Goal: Transaction & Acquisition: Purchase product/service

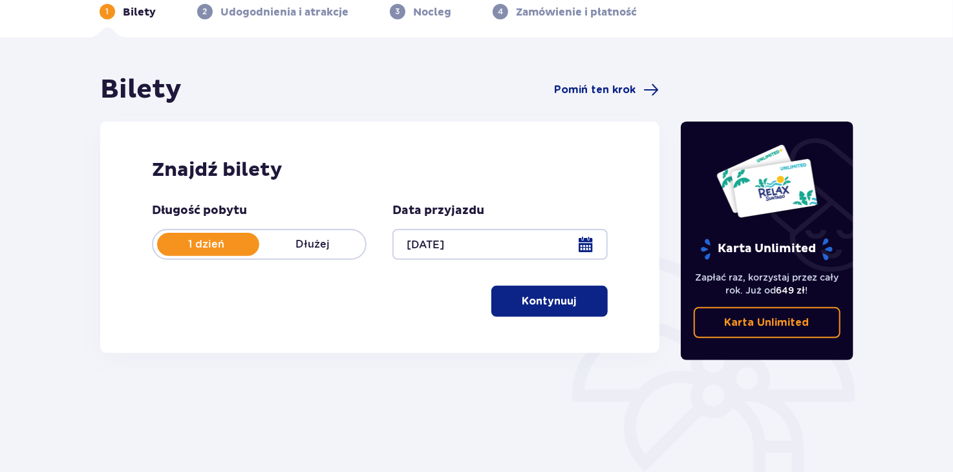
scroll to position [65, 0]
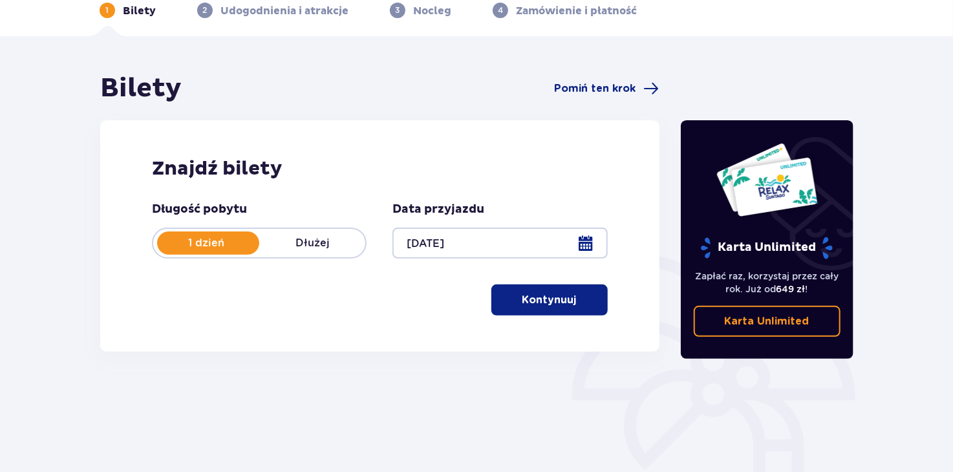
click at [579, 297] on span "button" at bounding box center [579, 300] width 16 height 16
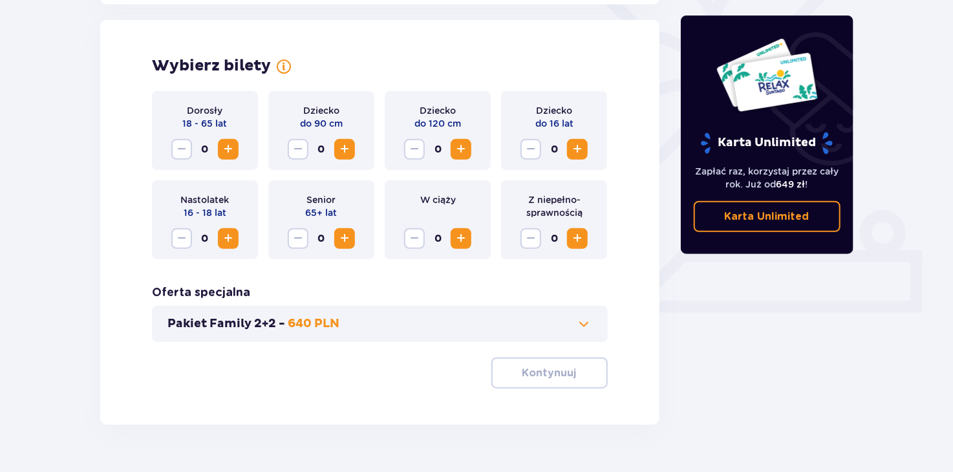
scroll to position [359, 0]
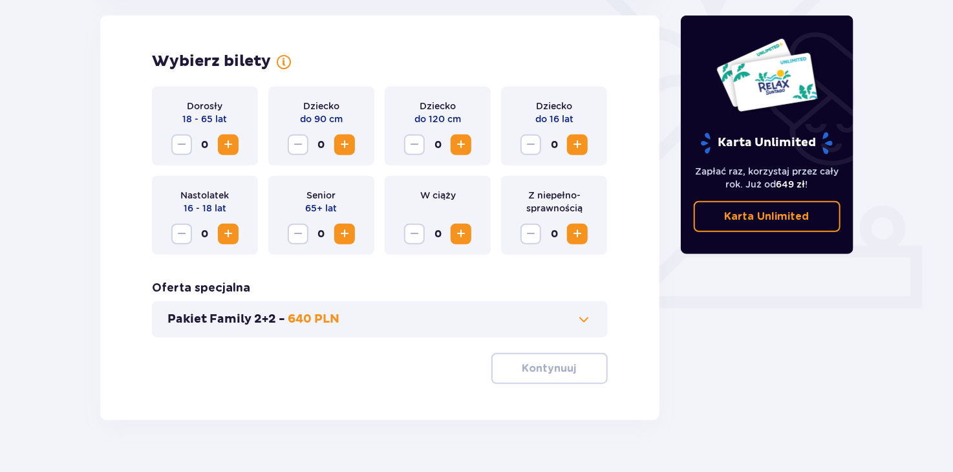
click at [229, 149] on span "Increase" at bounding box center [228, 145] width 16 height 16
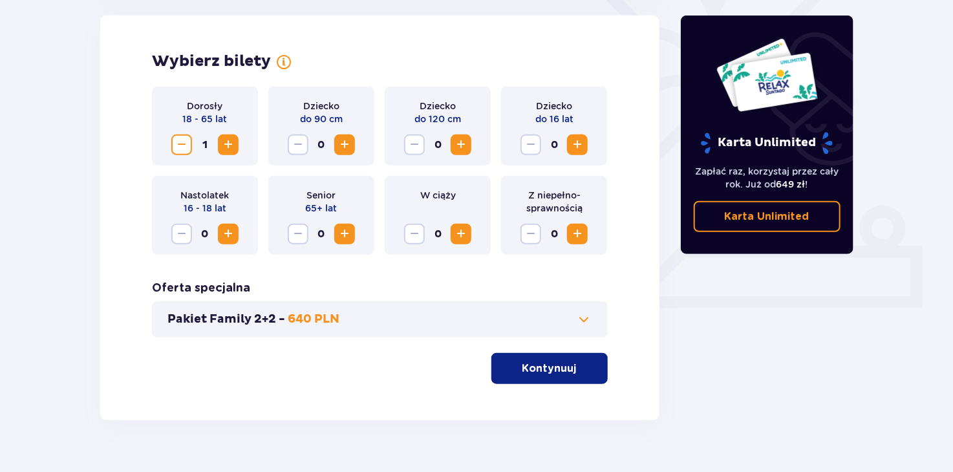
click at [229, 149] on span "Increase" at bounding box center [228, 145] width 16 height 16
click at [584, 368] on span "button" at bounding box center [579, 369] width 16 height 16
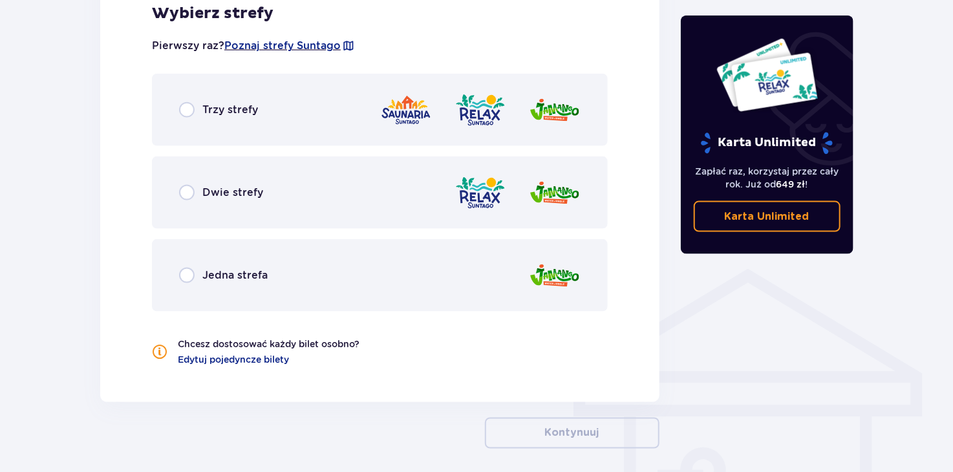
scroll to position [782, 0]
click at [315, 206] on div "Dwie strefy" at bounding box center [380, 192] width 456 height 72
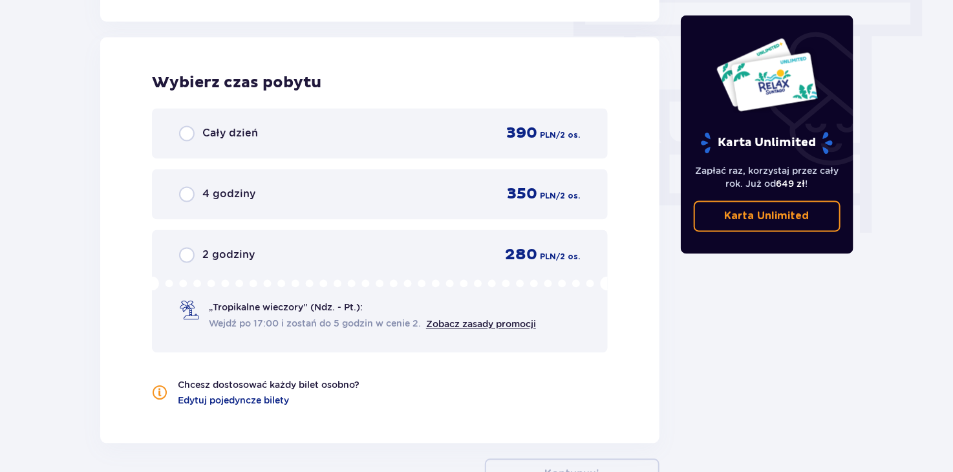
scroll to position [1167, 0]
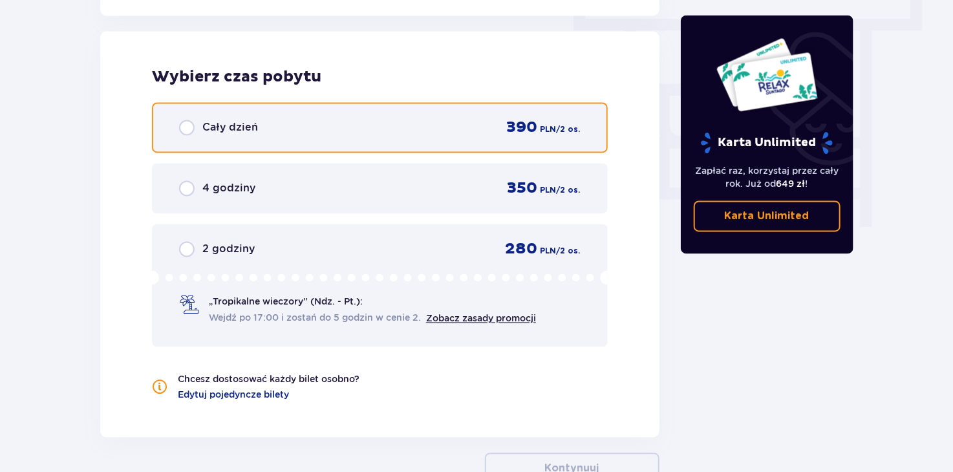
click at [190, 129] on input "radio" at bounding box center [187, 128] width 16 height 16
radio input "true"
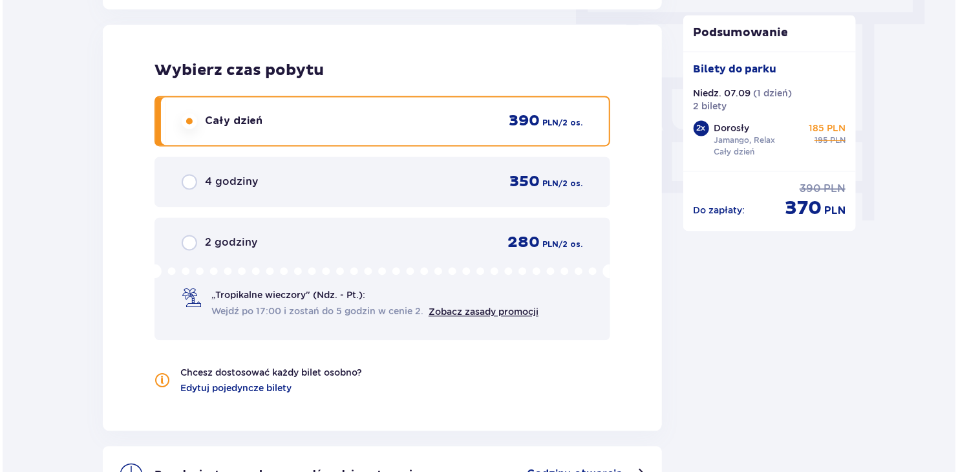
scroll to position [1198, 0]
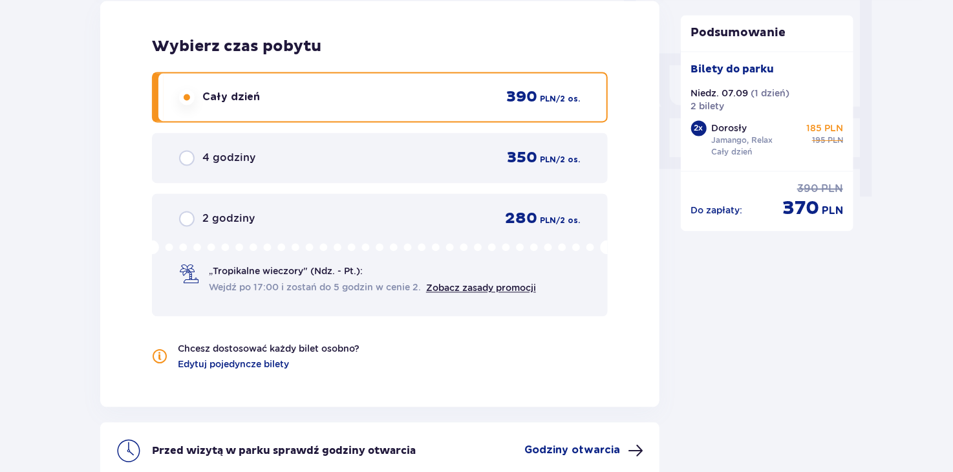
click at [577, 445] on p "Godziny otwarcia" at bounding box center [573, 450] width 96 height 14
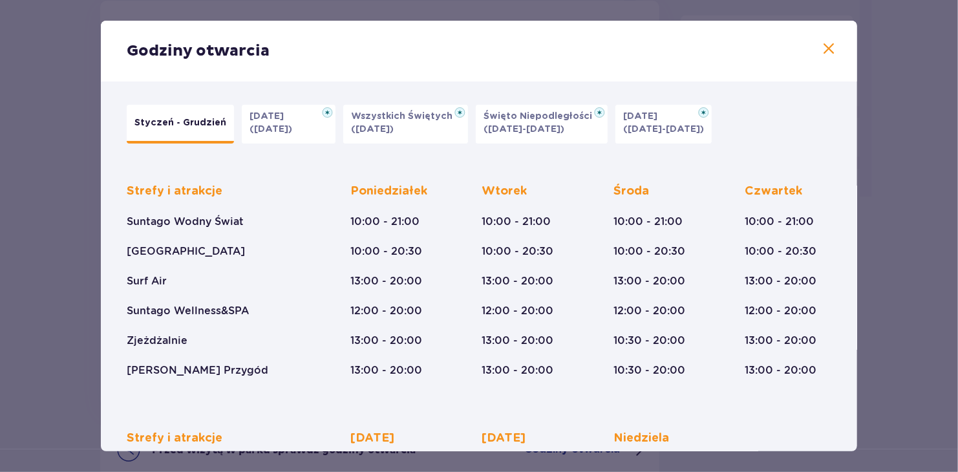
click at [824, 48] on span at bounding box center [829, 49] width 16 height 16
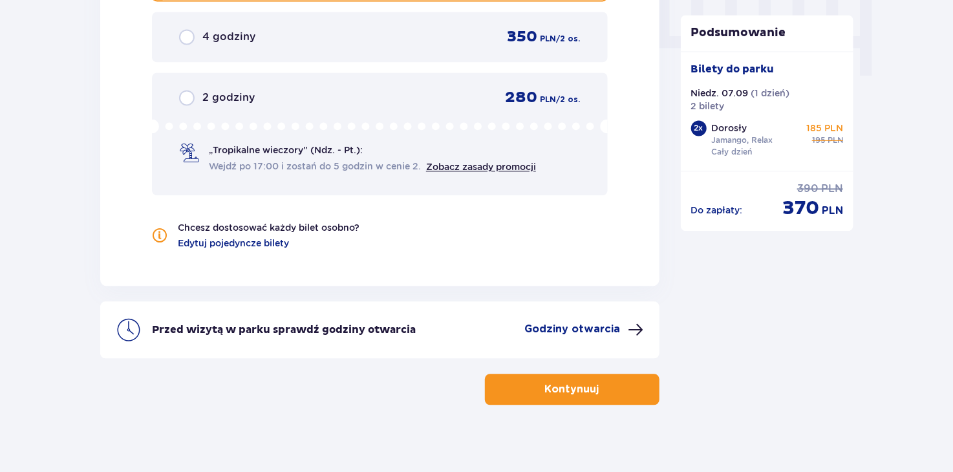
scroll to position [1327, 0]
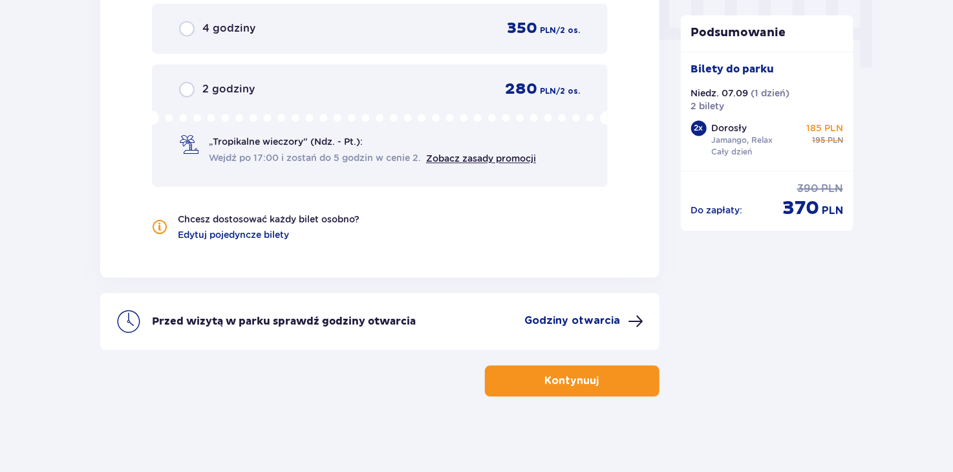
click at [591, 374] on button "Kontynuuj" at bounding box center [572, 380] width 175 height 31
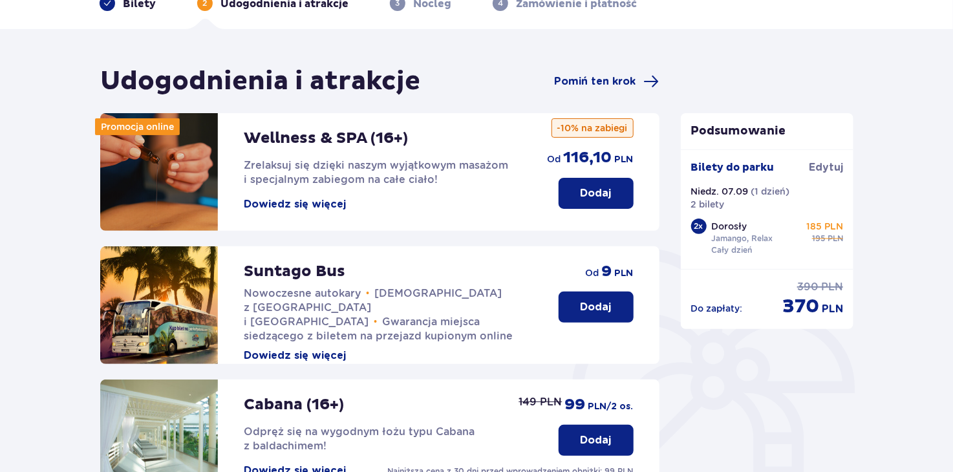
scroll to position [65, 0]
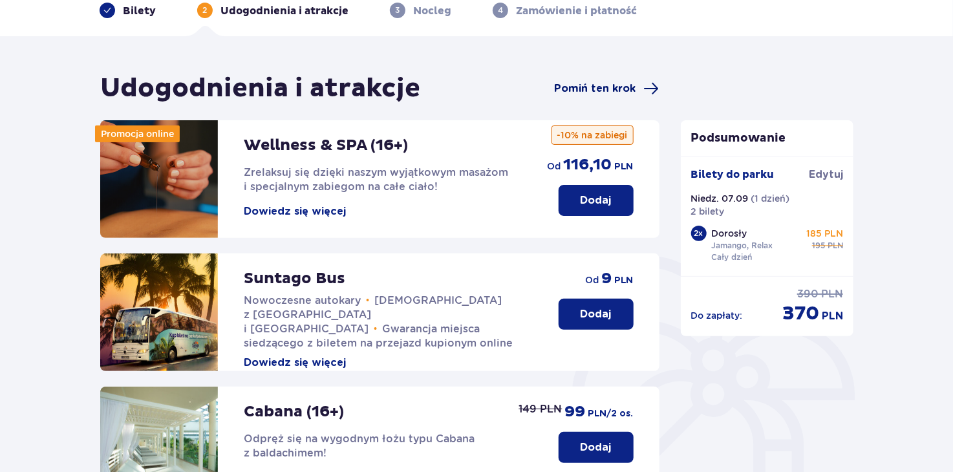
click at [593, 86] on span "Pomiń ten krok" at bounding box center [595, 88] width 81 height 14
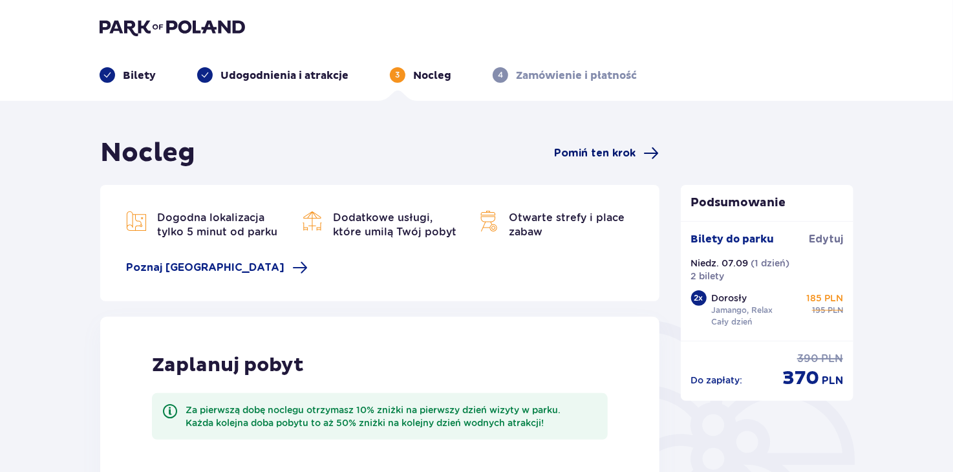
click at [597, 151] on span "Pomiń ten krok" at bounding box center [595, 153] width 81 height 14
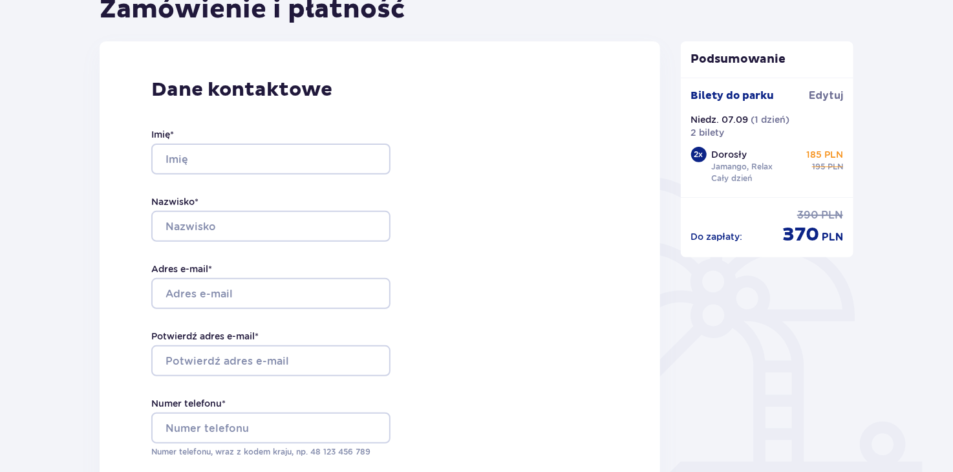
scroll to position [194, 0]
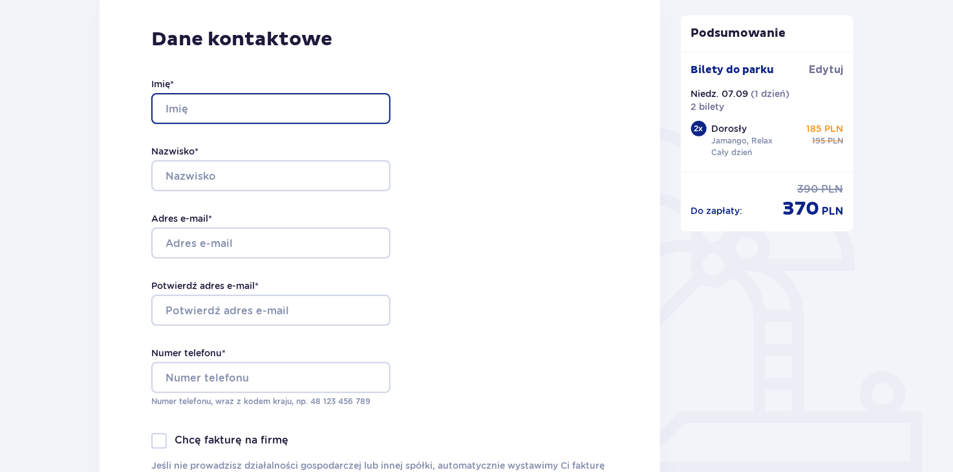
click at [251, 109] on input "Imię *" at bounding box center [270, 108] width 239 height 31
type input "Nikodem"
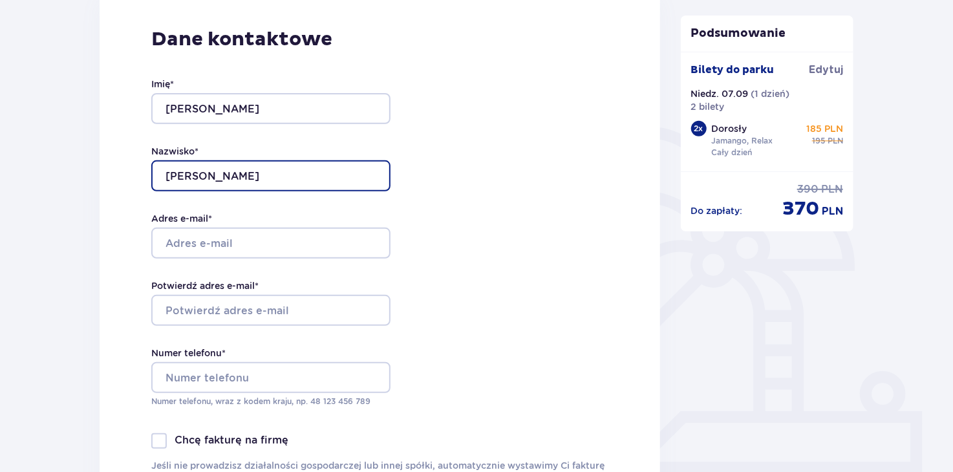
type input "Łukasik"
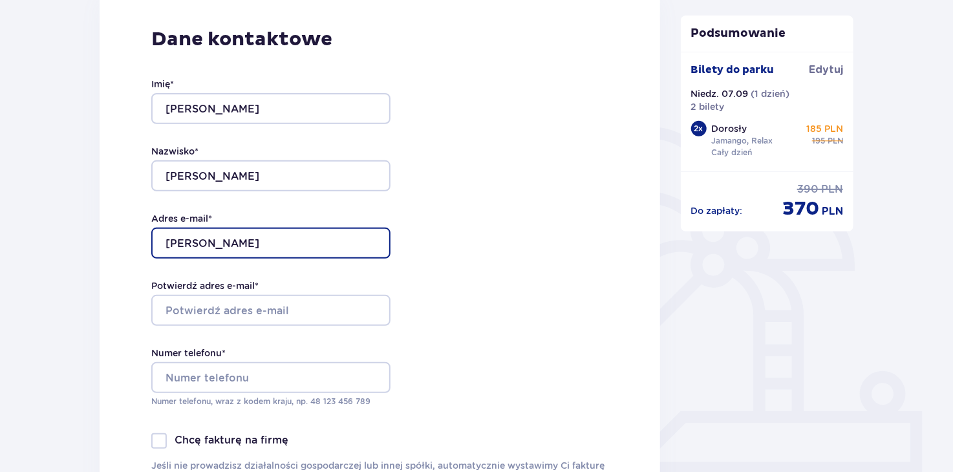
type input "[EMAIL_ADDRESS][DOMAIN_NAME]"
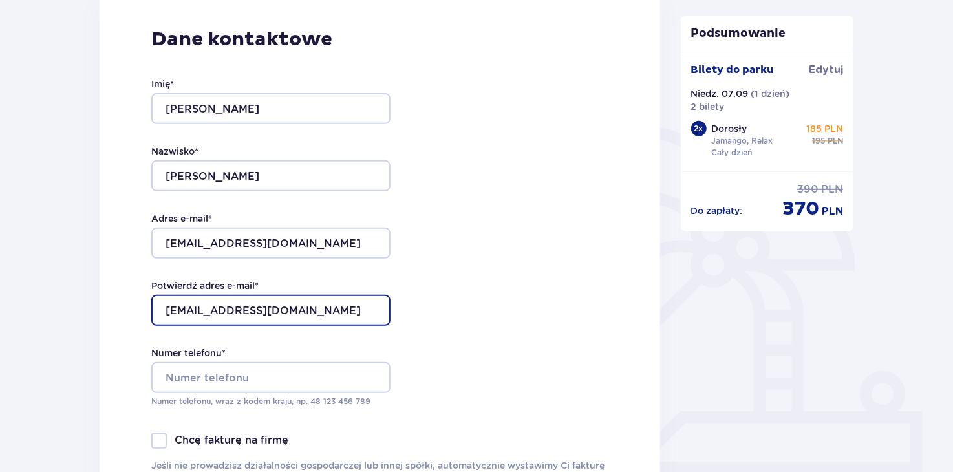
type input "[EMAIL_ADDRESS][DOMAIN_NAME]"
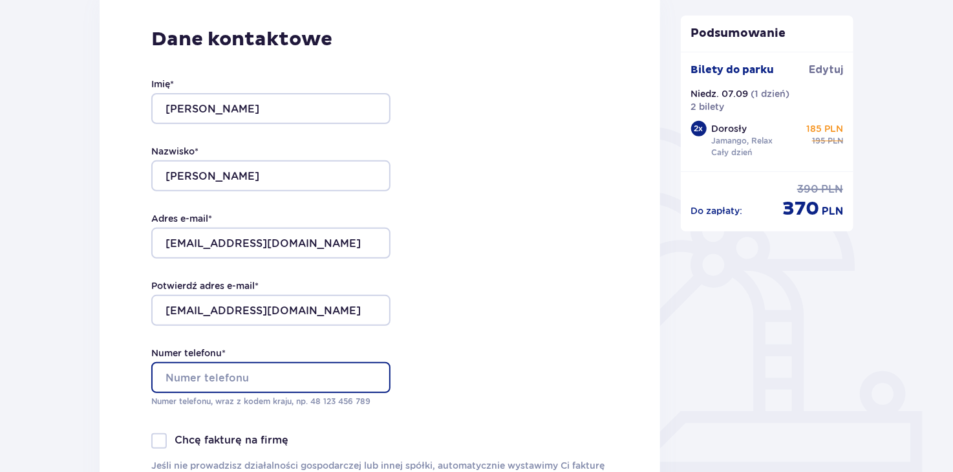
click at [285, 374] on input "Numer telefonu *" at bounding box center [270, 377] width 239 height 31
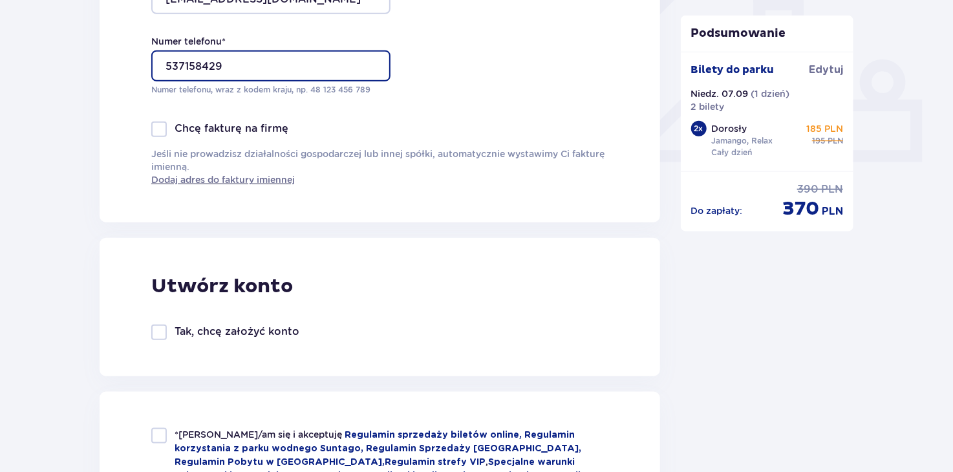
scroll to position [646, 0]
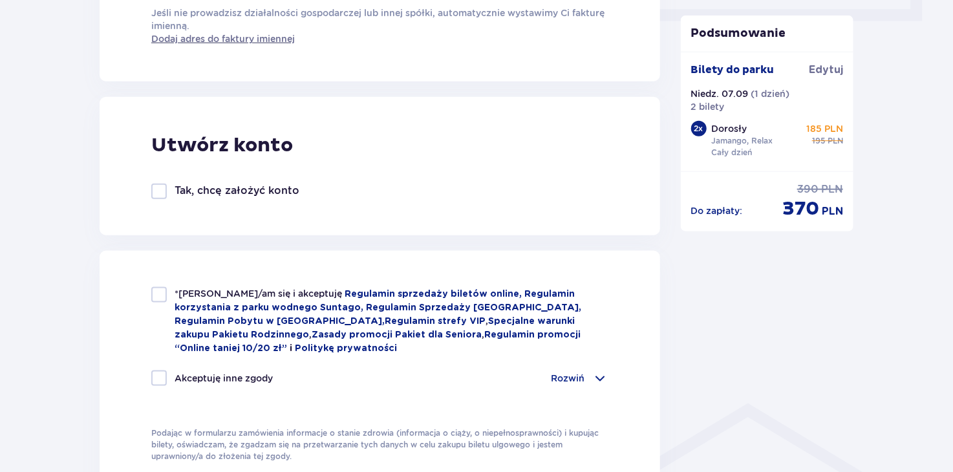
type input "537158429"
click at [156, 293] on div at bounding box center [159, 295] width 16 height 16
checkbox input "true"
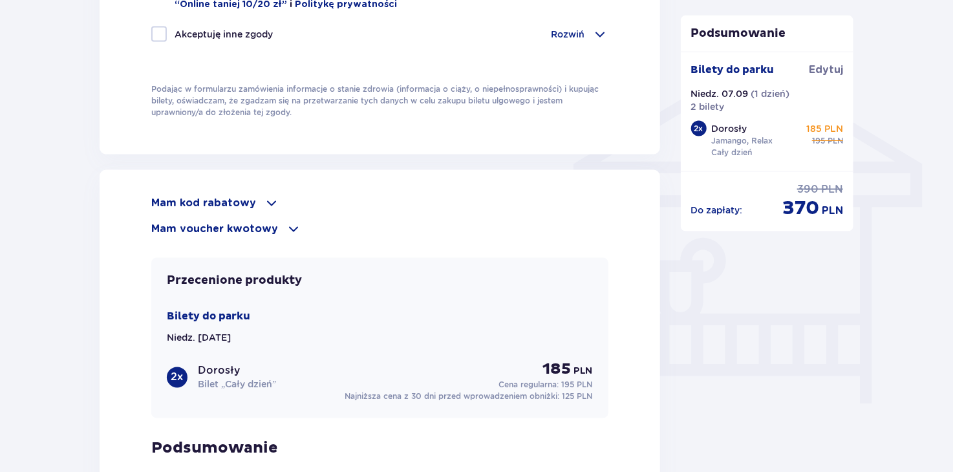
scroll to position [1034, 0]
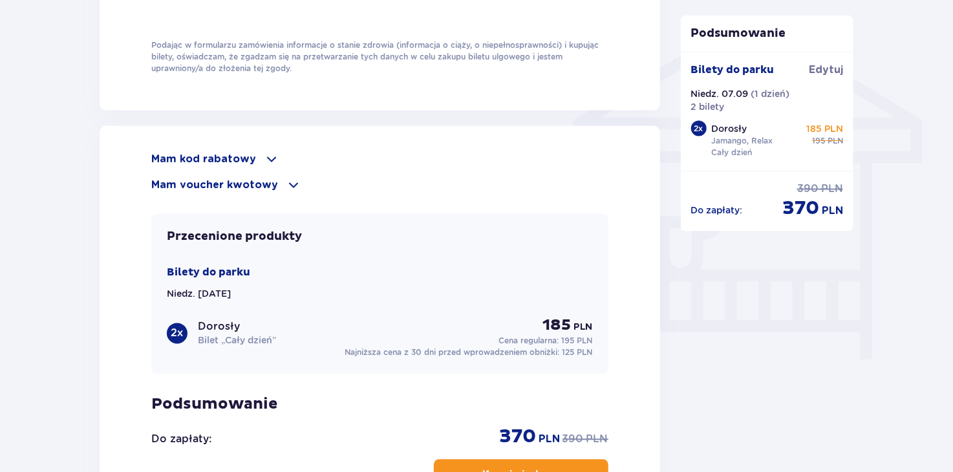
click at [242, 178] on p "Mam voucher kwotowy" at bounding box center [214, 185] width 127 height 14
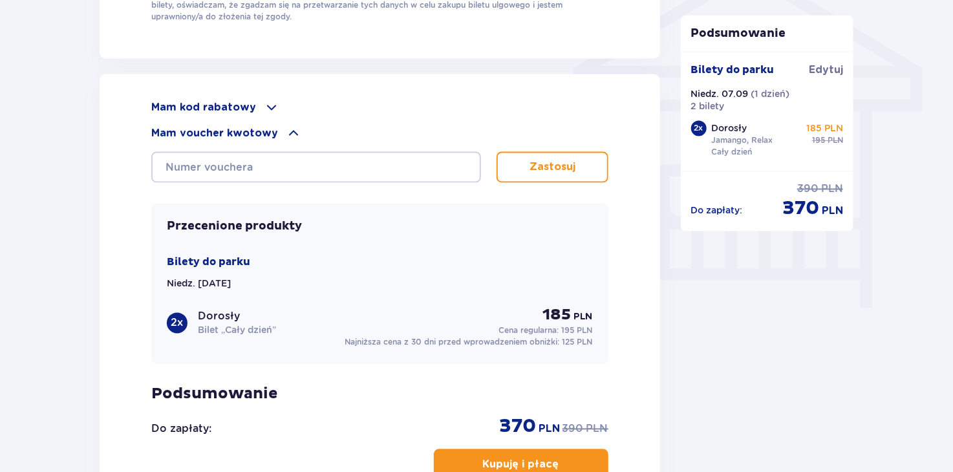
scroll to position [1087, 0]
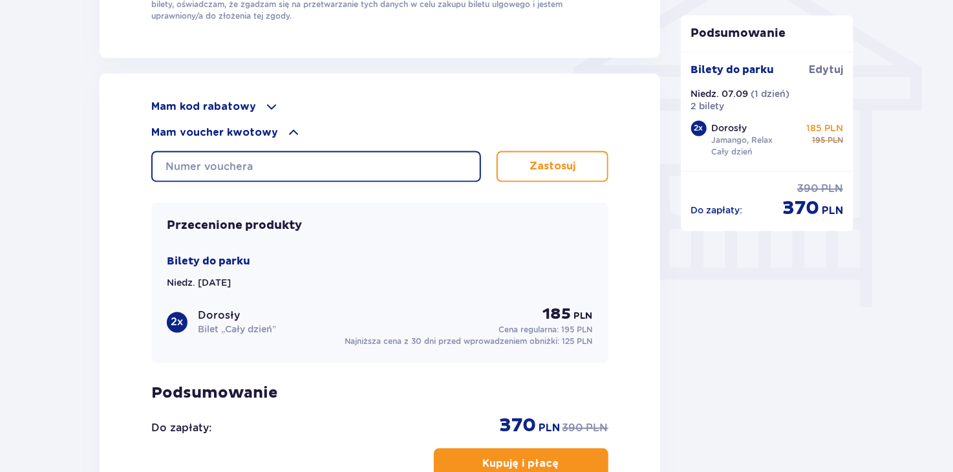
click at [326, 158] on input "text" at bounding box center [316, 166] width 330 height 31
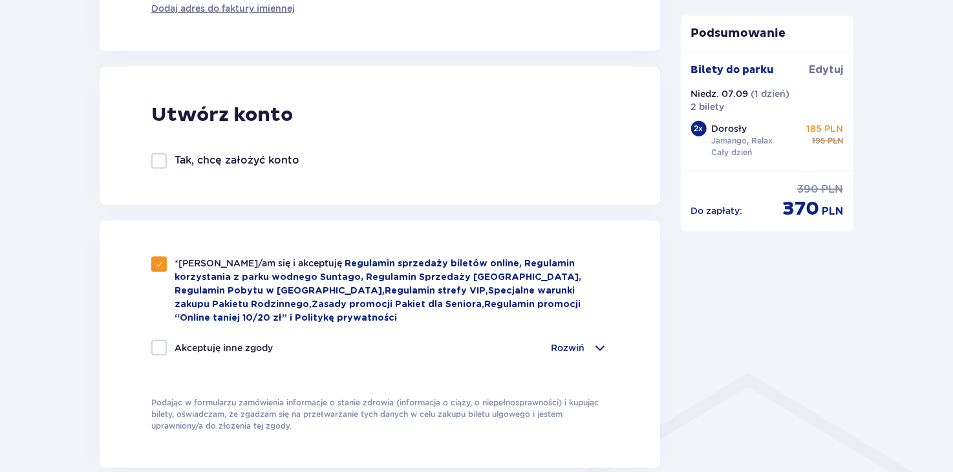
scroll to position [840, 0]
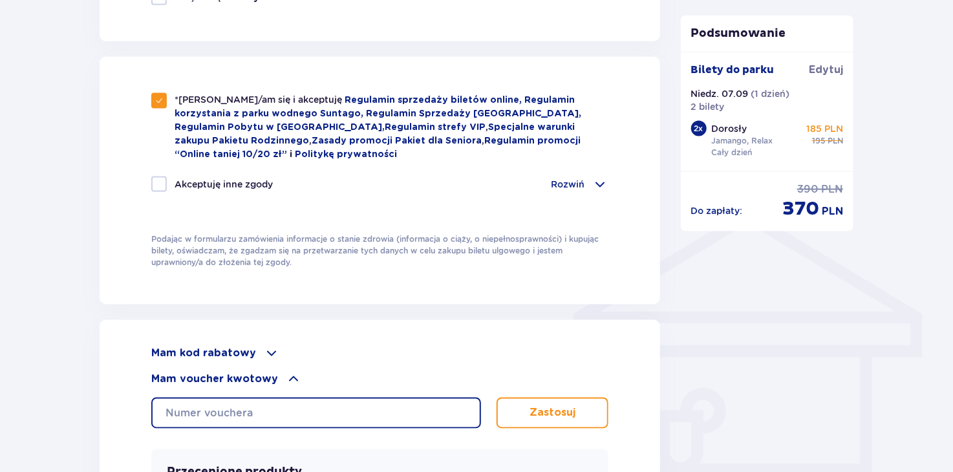
click at [304, 398] on input "text" at bounding box center [316, 413] width 330 height 31
click at [307, 413] on input "text" at bounding box center [316, 413] width 330 height 31
click at [240, 412] on input "text" at bounding box center [316, 413] width 330 height 31
paste input "0650008068176098"
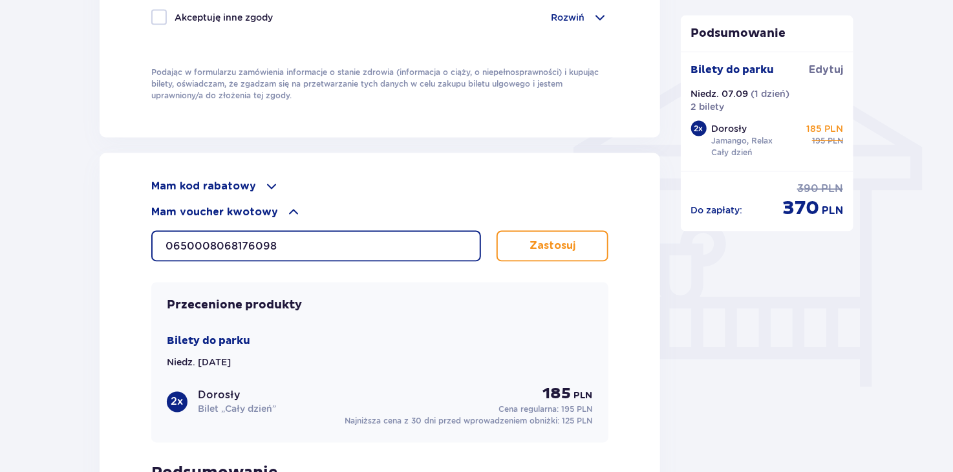
scroll to position [1099, 0]
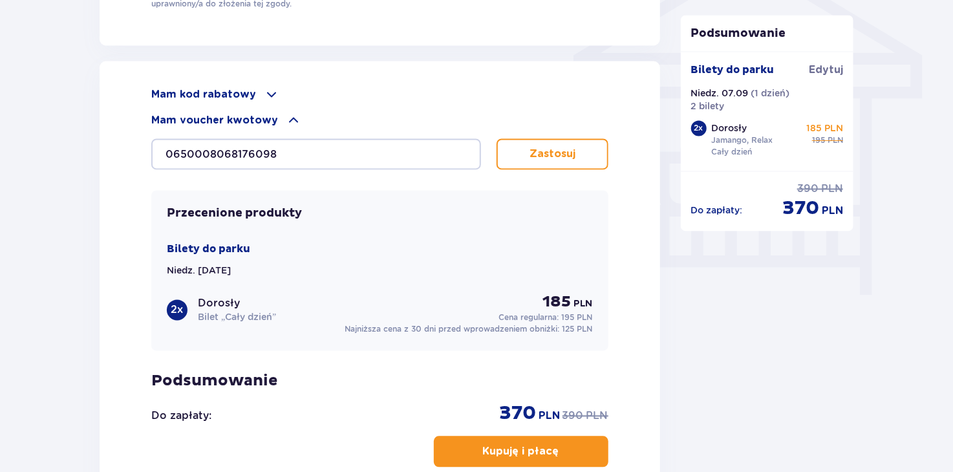
click at [593, 149] on button "Zastosuj" at bounding box center [552, 154] width 112 height 31
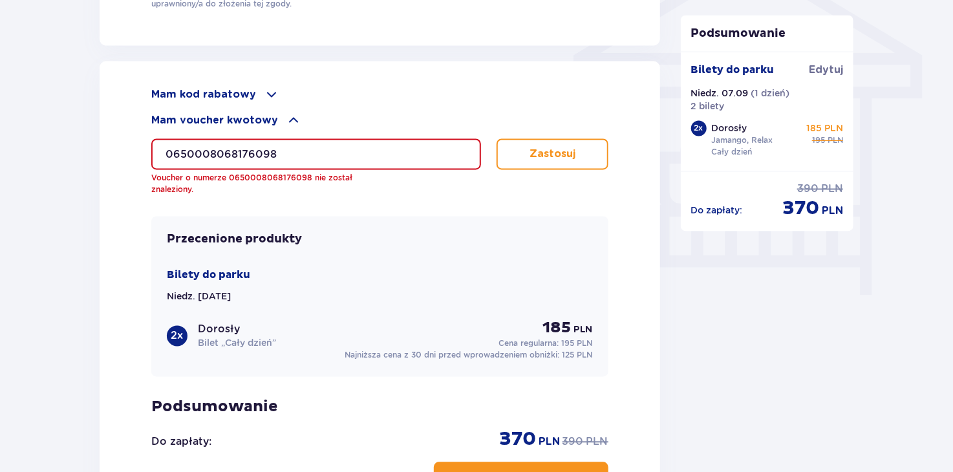
click at [306, 143] on input "0650008068176098" at bounding box center [316, 154] width 330 height 31
click at [310, 143] on input "0650008068176098" at bounding box center [316, 154] width 330 height 31
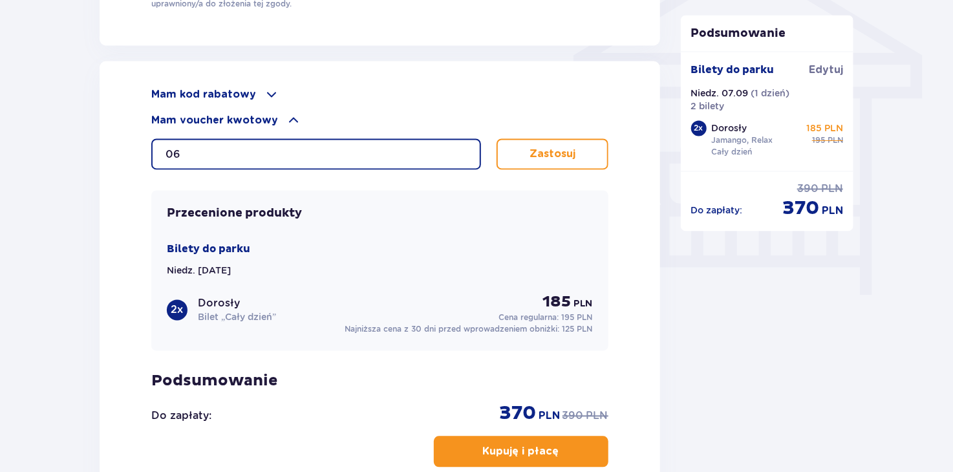
type input "0"
paste input "68bc6676"
type input "68bc6676"
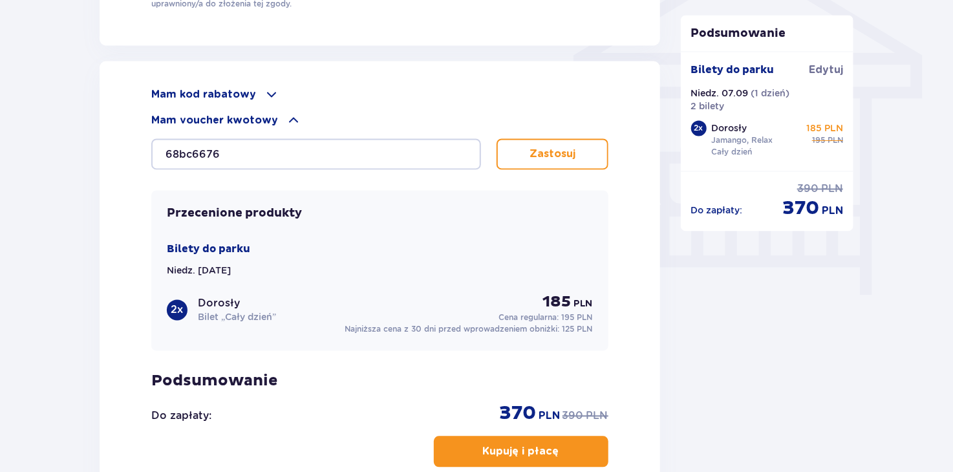
click at [540, 162] on button "Zastosuj" at bounding box center [552, 154] width 112 height 31
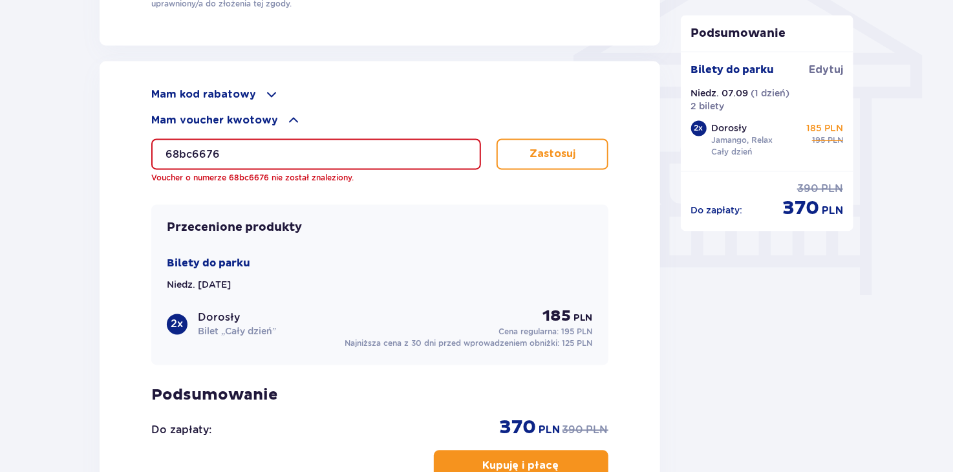
click at [381, 156] on input "68bc6676" at bounding box center [316, 154] width 330 height 31
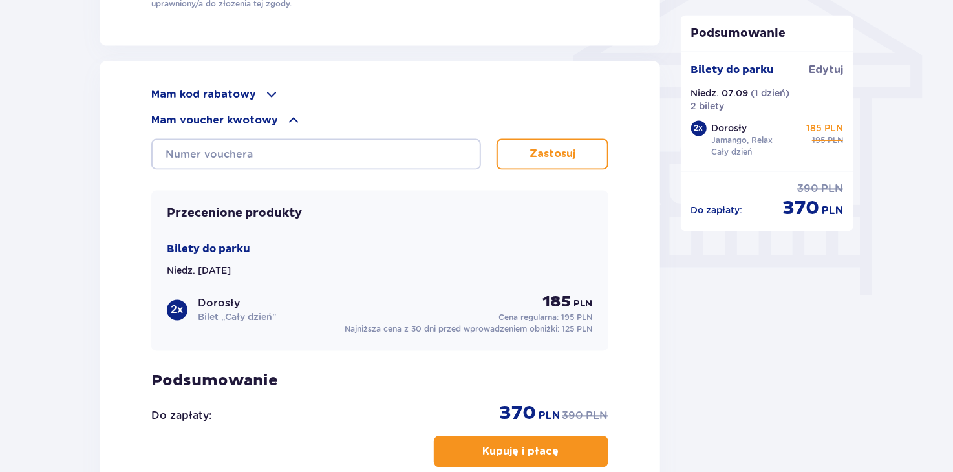
click at [227, 88] on p "Mam kod rabatowy" at bounding box center [203, 95] width 105 height 14
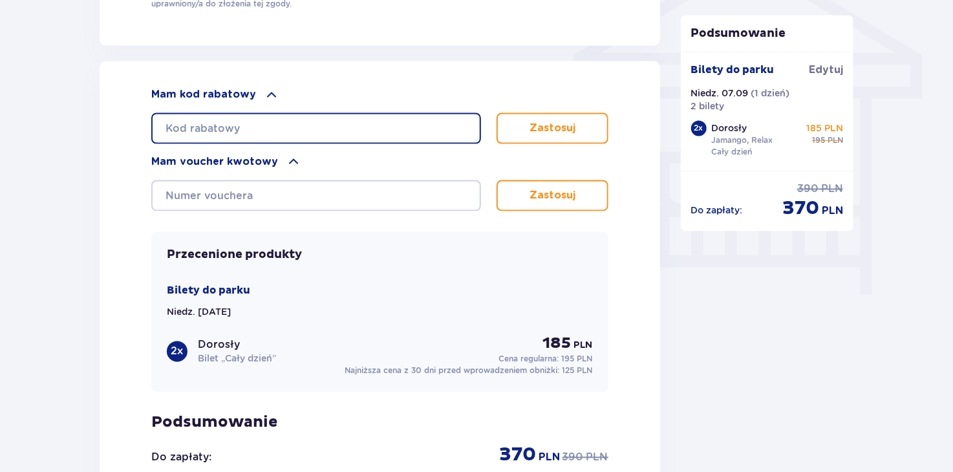
click at [315, 134] on input "text" at bounding box center [316, 128] width 330 height 31
click at [317, 126] on input "text" at bounding box center [316, 128] width 330 height 31
paste input "0650008068176098"
type input "0650008068176098"
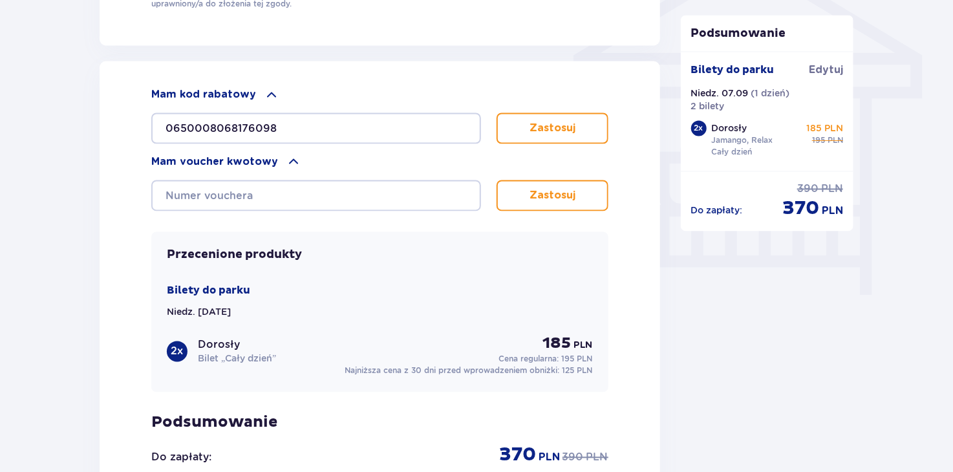
click at [529, 134] on button "Zastosuj" at bounding box center [552, 128] width 112 height 31
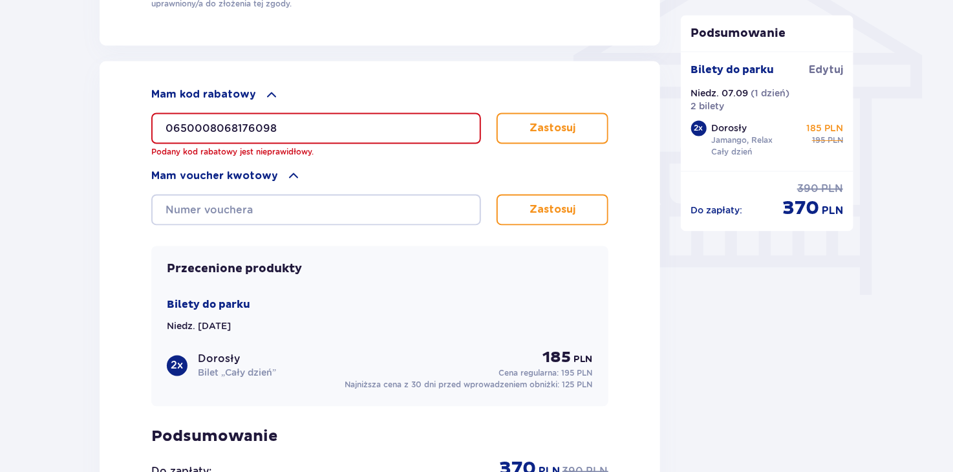
click at [331, 127] on input "0650008068176098" at bounding box center [316, 128] width 330 height 31
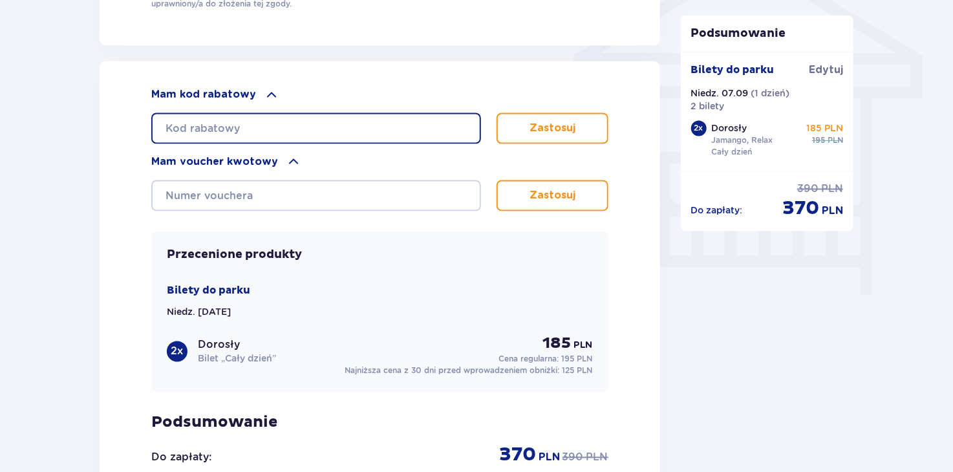
click at [368, 131] on input "text" at bounding box center [316, 128] width 330 height 31
paste input "0650008068176098"
click at [420, 123] on input "0650008068176098" at bounding box center [316, 128] width 330 height 31
type input "0"
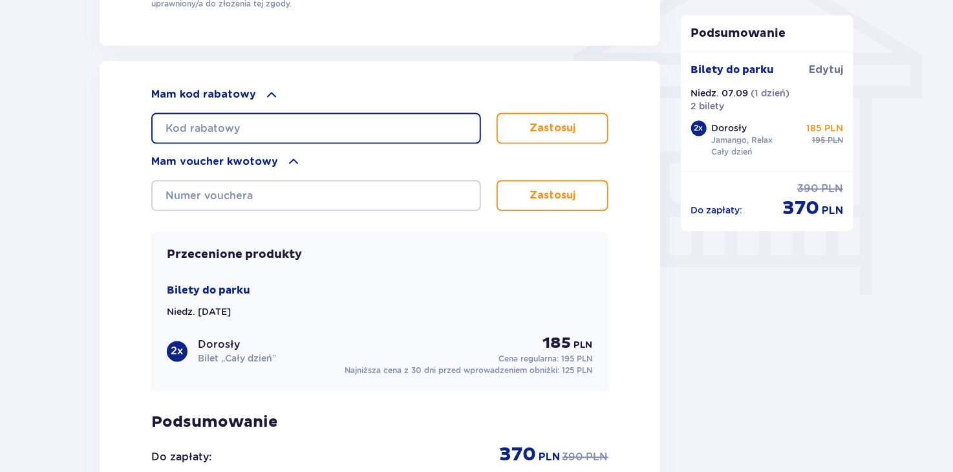
click at [401, 124] on input "text" at bounding box center [316, 128] width 330 height 31
paste input "68bc6676"
type input "68bc6676"
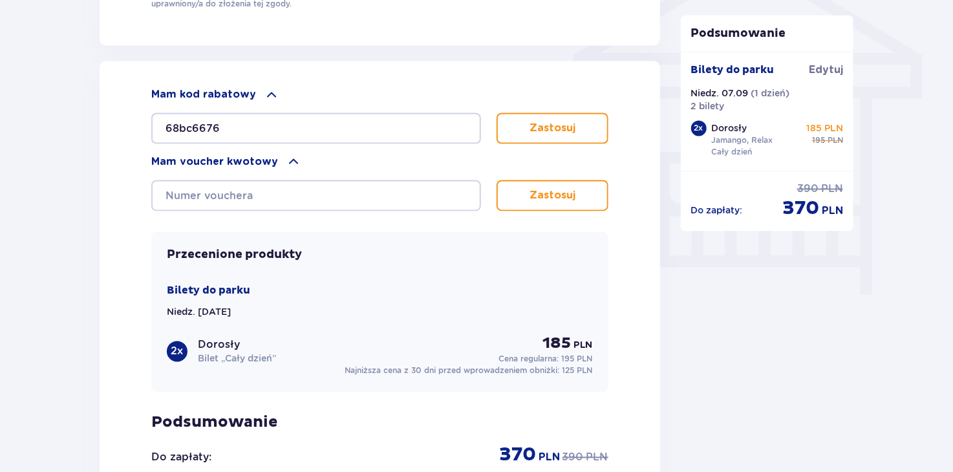
click at [529, 131] on button "Zastosuj" at bounding box center [552, 128] width 112 height 31
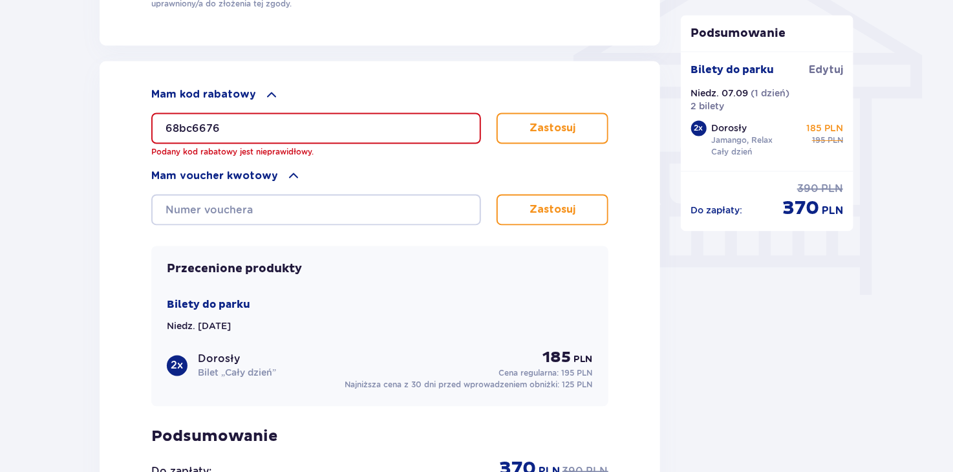
click at [297, 125] on input "68bc6676" at bounding box center [316, 128] width 330 height 31
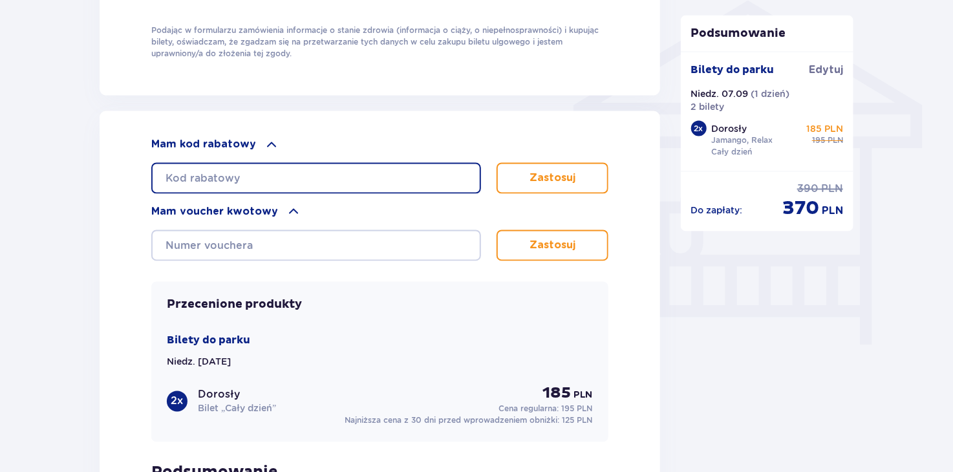
scroll to position [1034, 0]
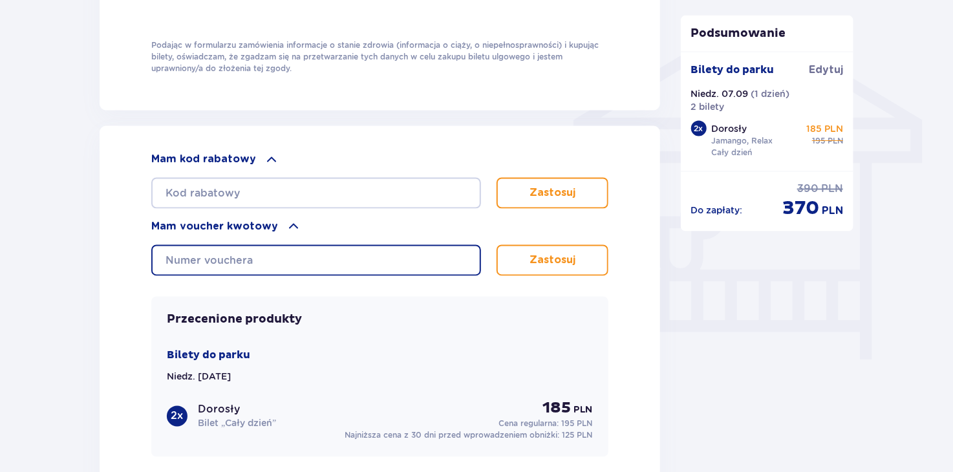
click at [279, 255] on input "text" at bounding box center [316, 260] width 330 height 31
click at [252, 253] on input "text" at bounding box center [316, 260] width 330 height 31
paste input "0650008068176098"
type input "0650008068176098"
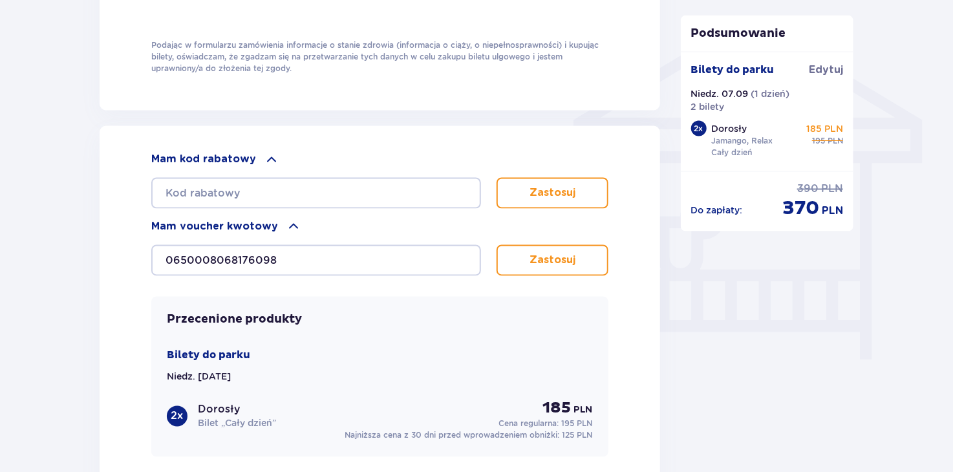
click at [540, 264] on button "Zastosuj" at bounding box center [552, 260] width 112 height 31
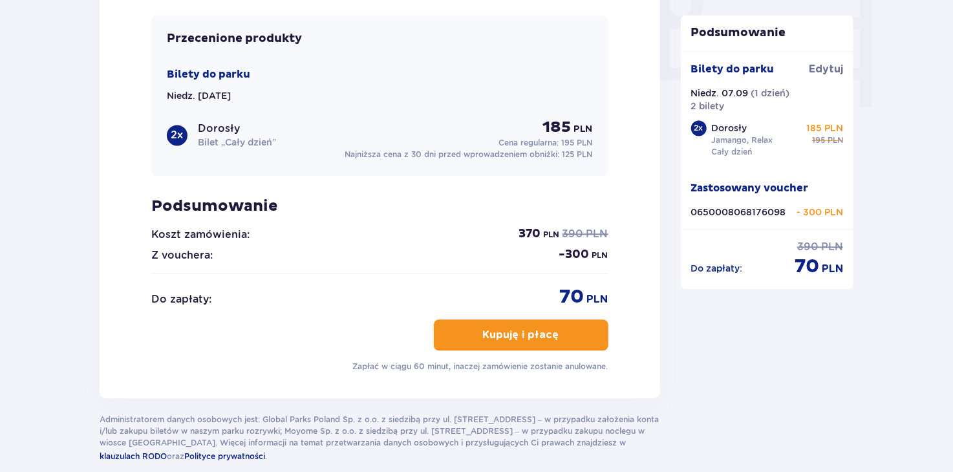
scroll to position [1352, 0]
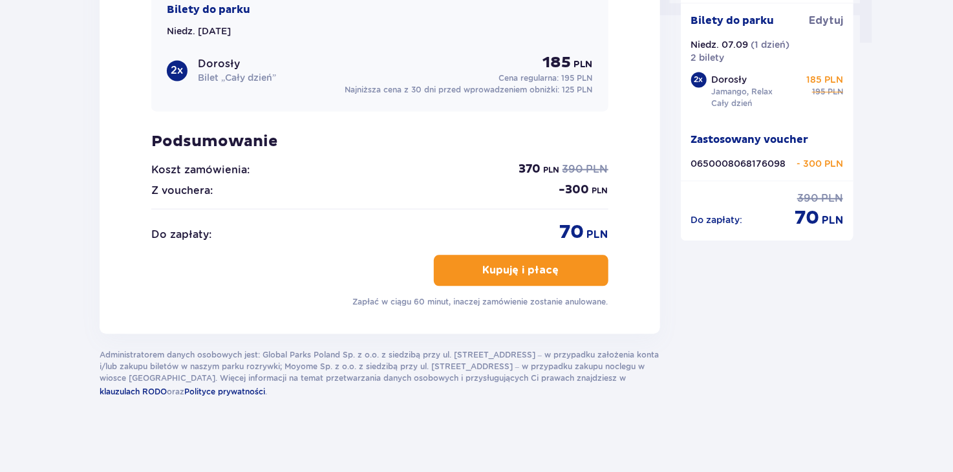
click at [527, 271] on p "Kupuję i płacę" at bounding box center [521, 270] width 76 height 14
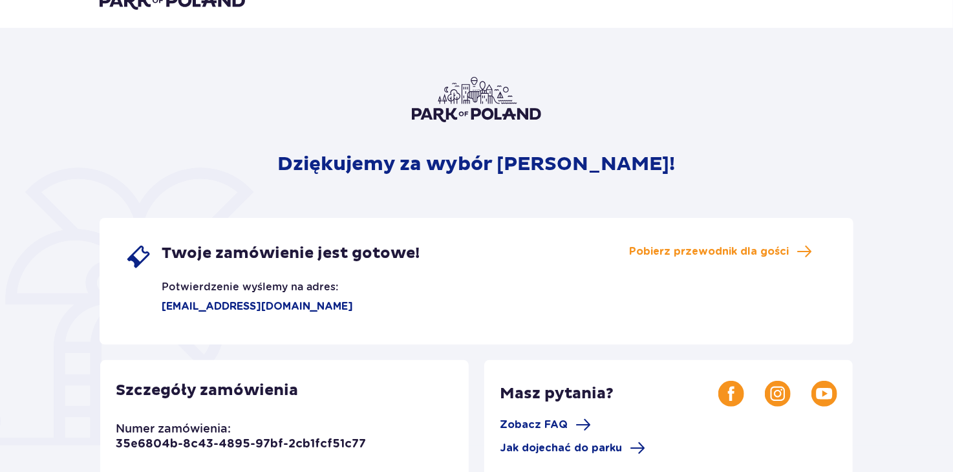
scroll to position [194, 0]
